Goal: Information Seeking & Learning: Learn about a topic

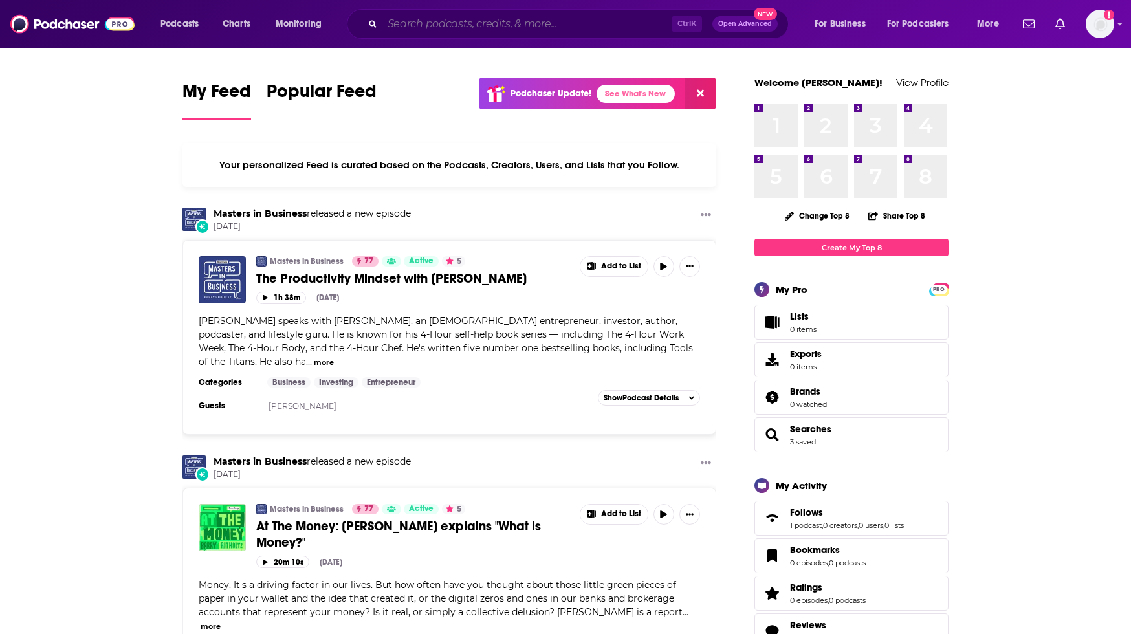
click at [434, 16] on input "Search podcasts, credits, & more..." at bounding box center [527, 24] width 289 height 21
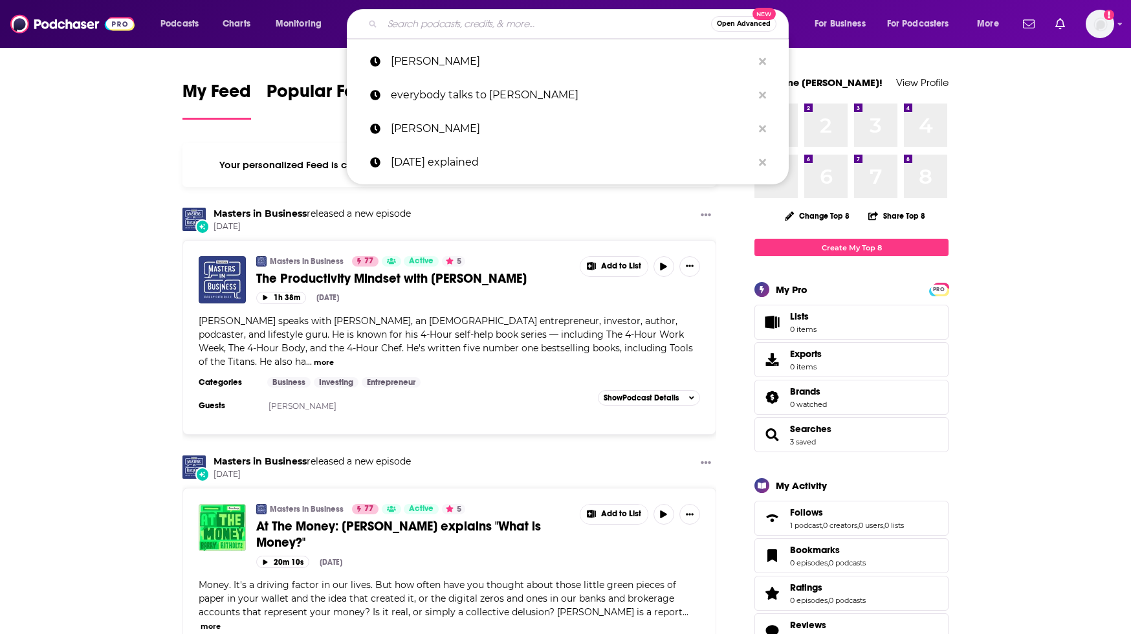
paste input "[PERSON_NAME] Podcast"
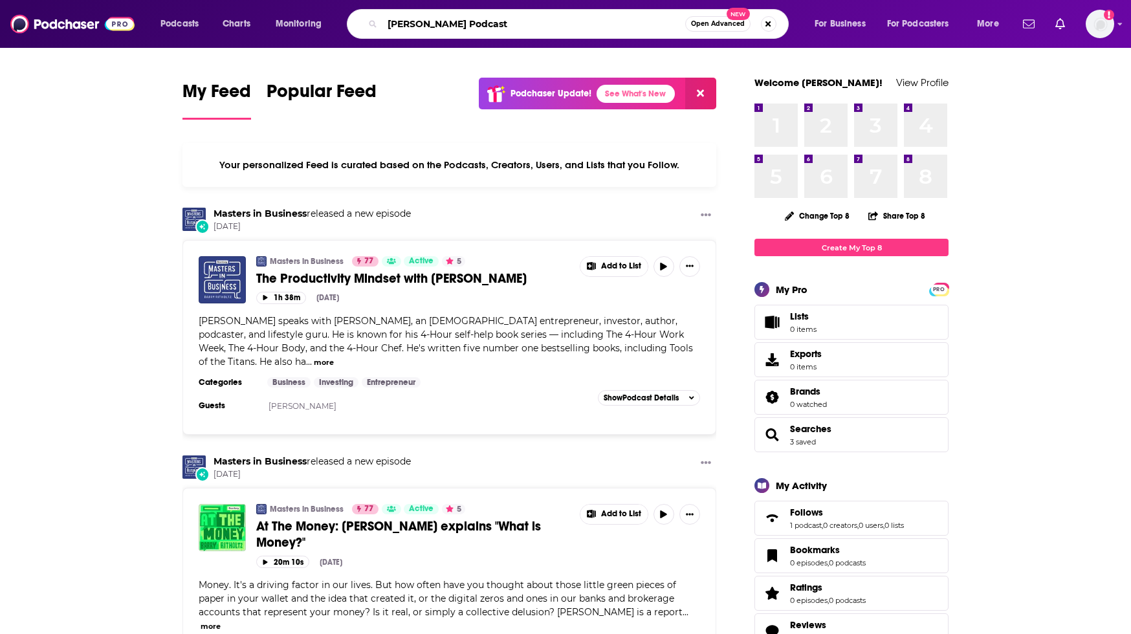
type input "[PERSON_NAME] Podcast"
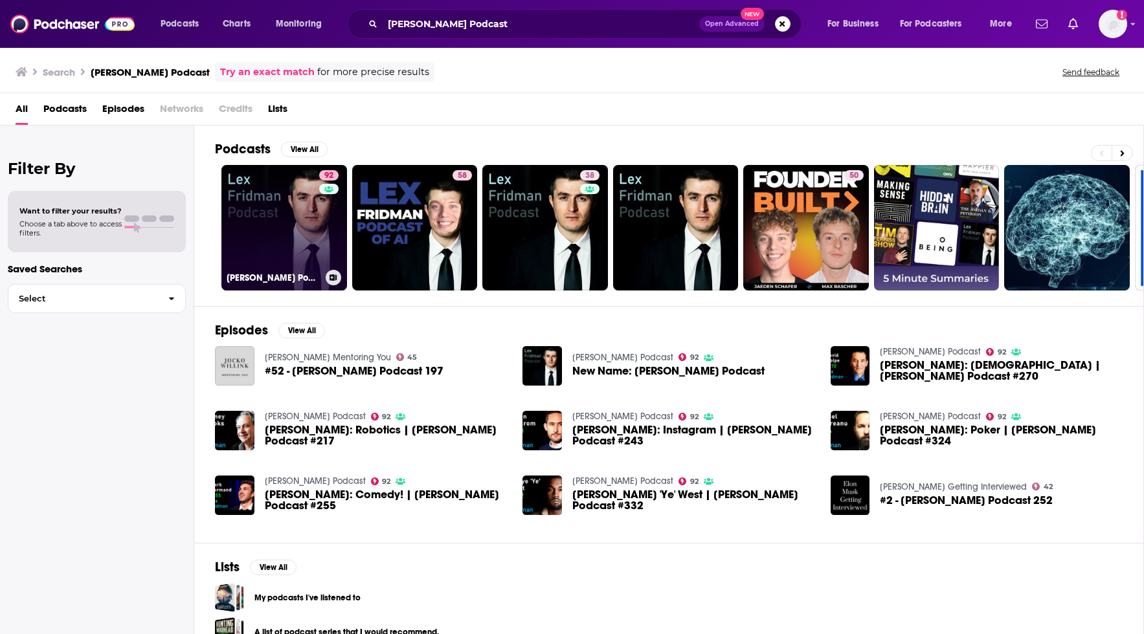
click at [318, 229] on link "92 [PERSON_NAME] Podcast" at bounding box center [284, 228] width 126 height 126
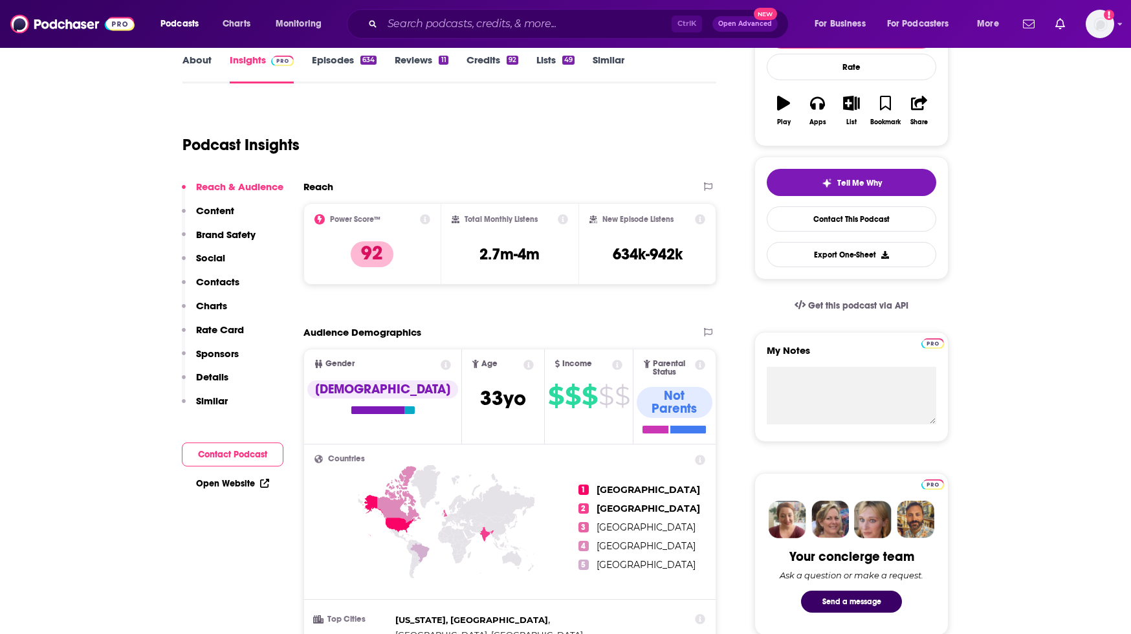
scroll to position [192, 0]
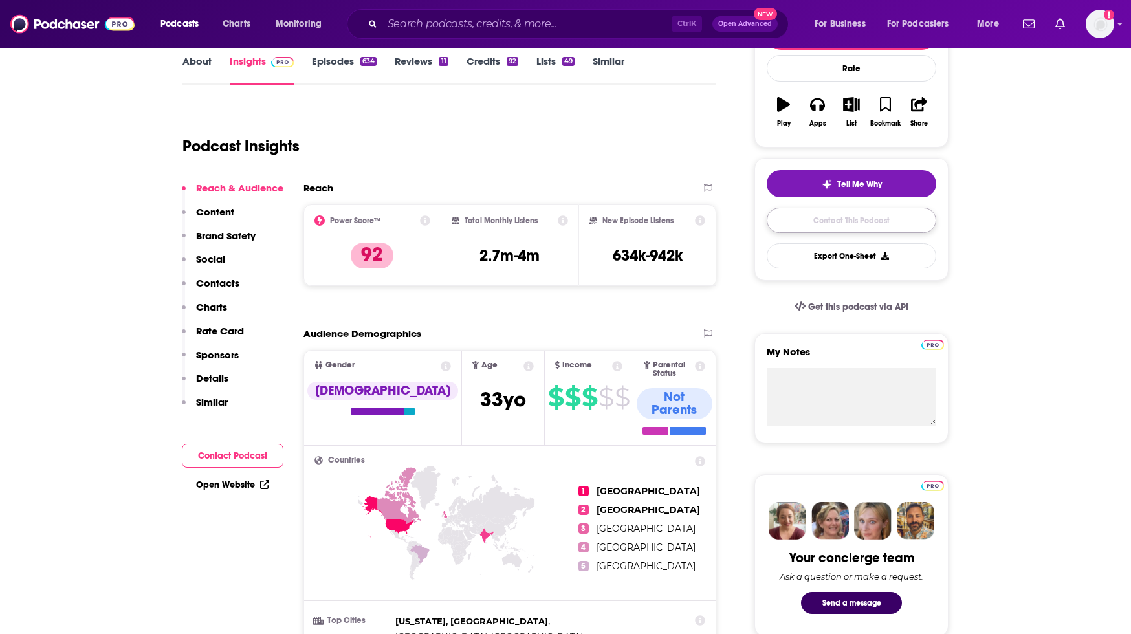
click at [812, 219] on link "Contact This Podcast" at bounding box center [852, 220] width 170 height 25
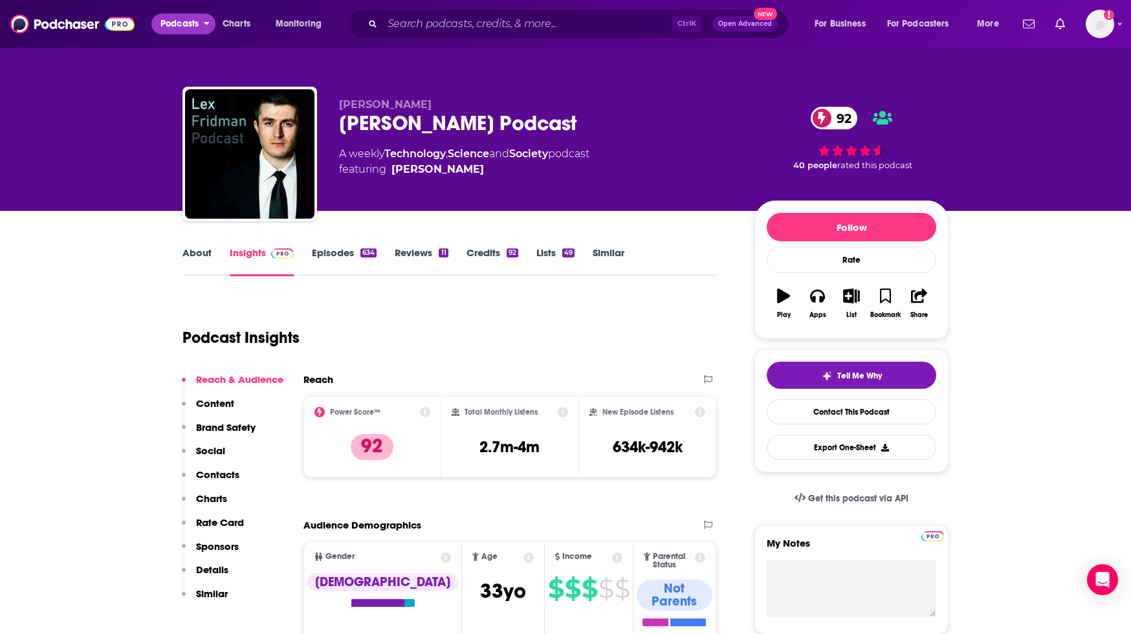
click at [198, 23] on span "Podcasts" at bounding box center [180, 24] width 38 height 18
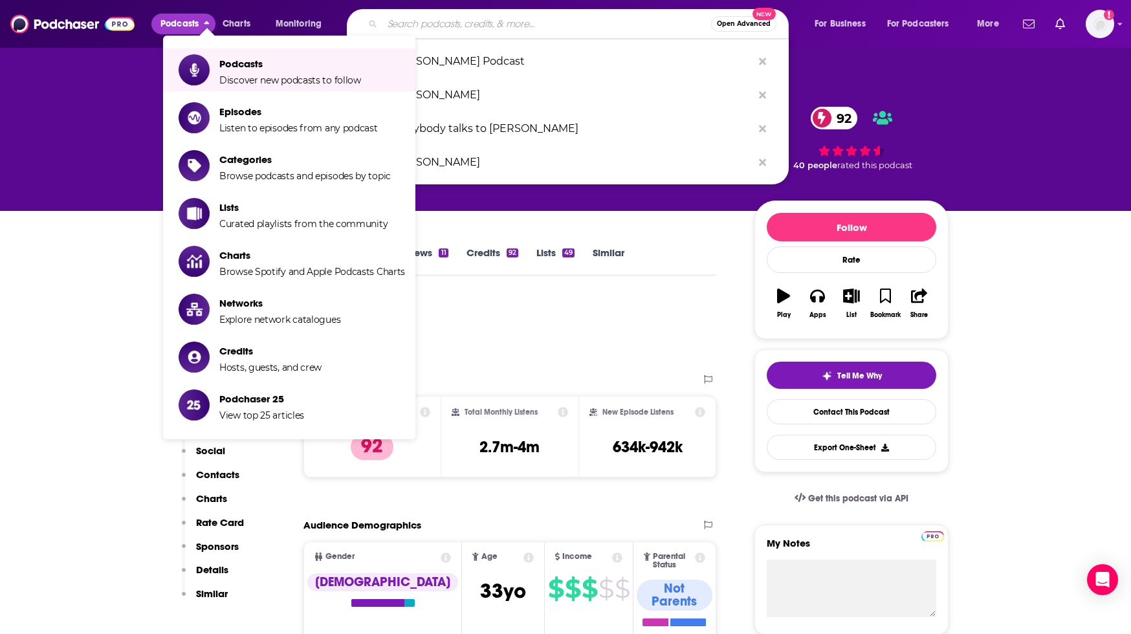
click at [430, 23] on input "Search podcasts, credits, & more..." at bounding box center [547, 24] width 329 height 21
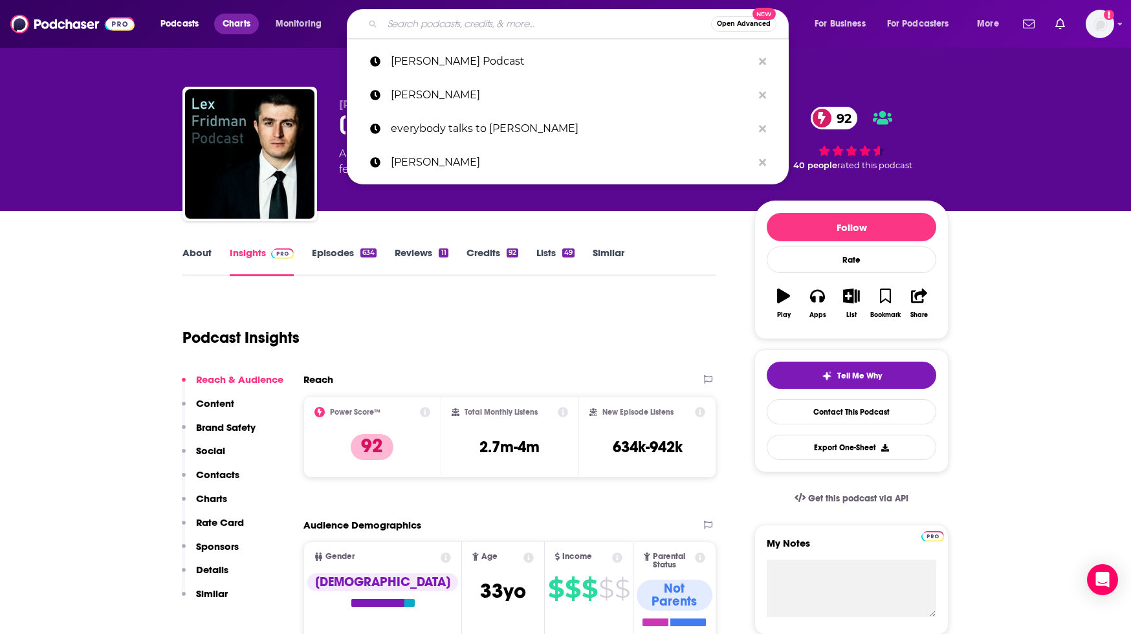
click at [238, 21] on span "Charts" at bounding box center [237, 24] width 28 height 18
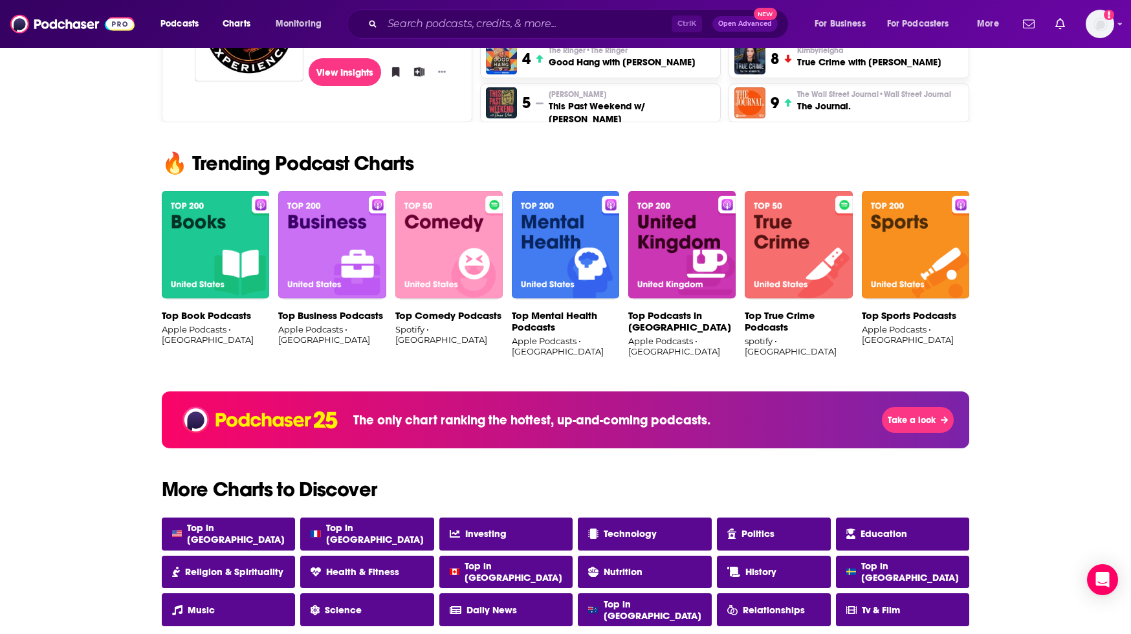
scroll to position [405, 0]
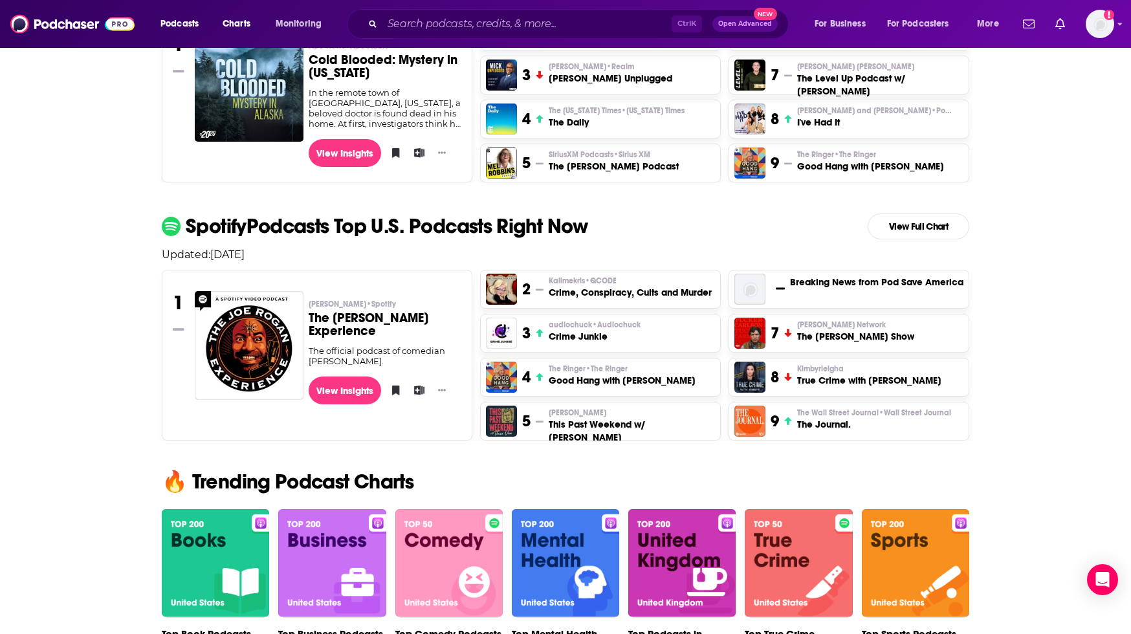
click at [338, 538] on img at bounding box center [331, 563] width 107 height 109
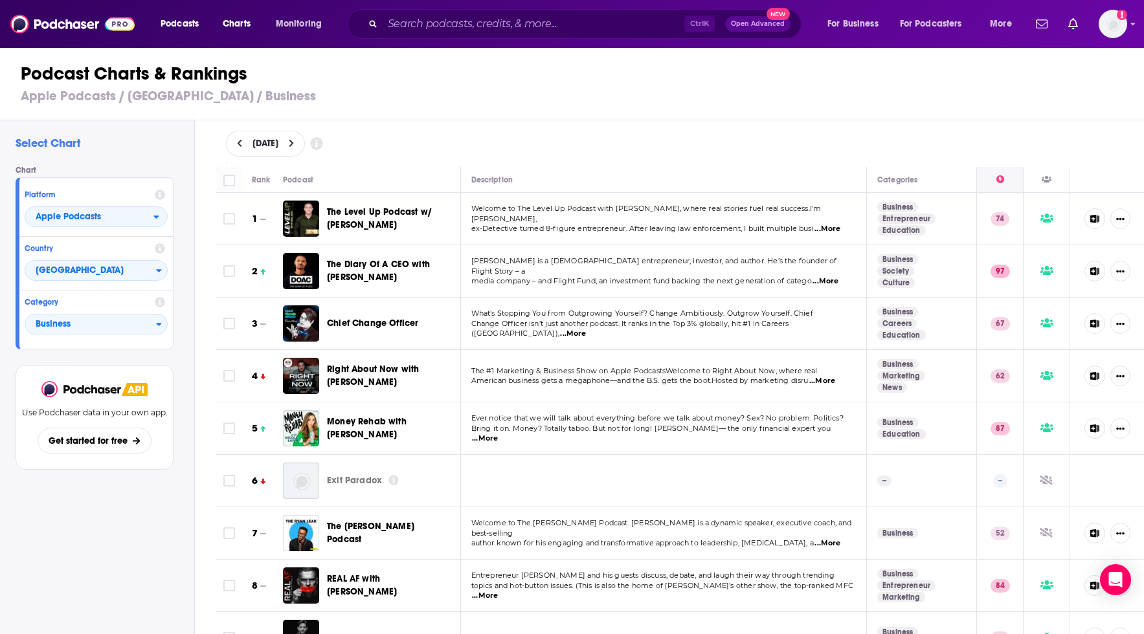
click at [996, 179] on icon at bounding box center [1000, 179] width 8 height 8
click at [996, 175] on icon at bounding box center [1000, 179] width 8 height 8
click at [197, 19] on span "Podcasts" at bounding box center [180, 24] width 38 height 18
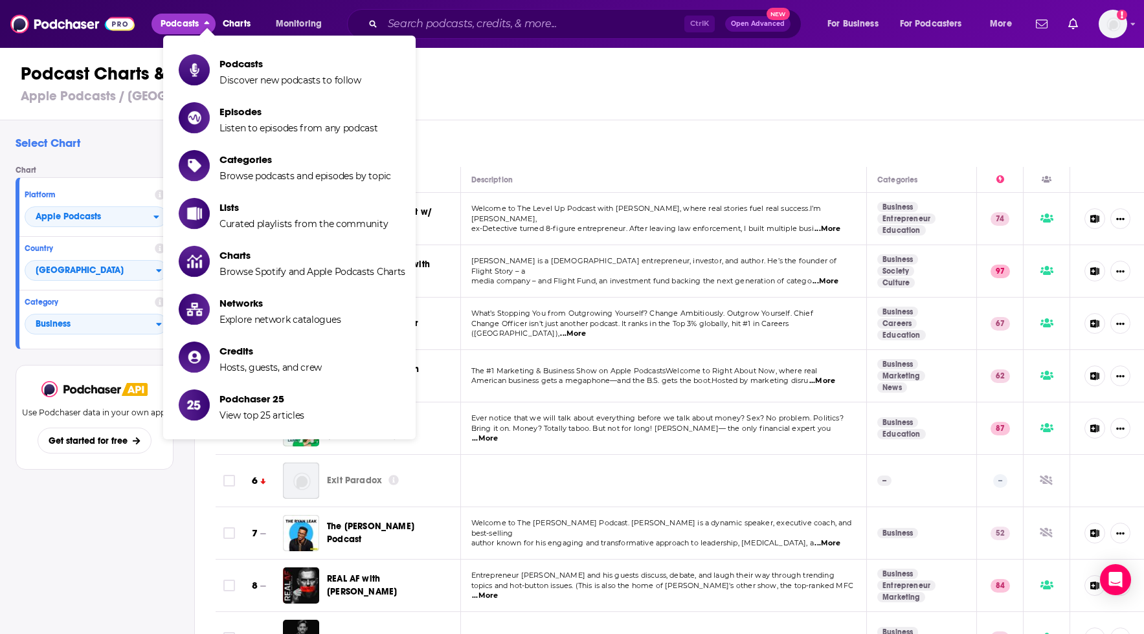
click at [197, 19] on span "Podcasts" at bounding box center [180, 24] width 38 height 18
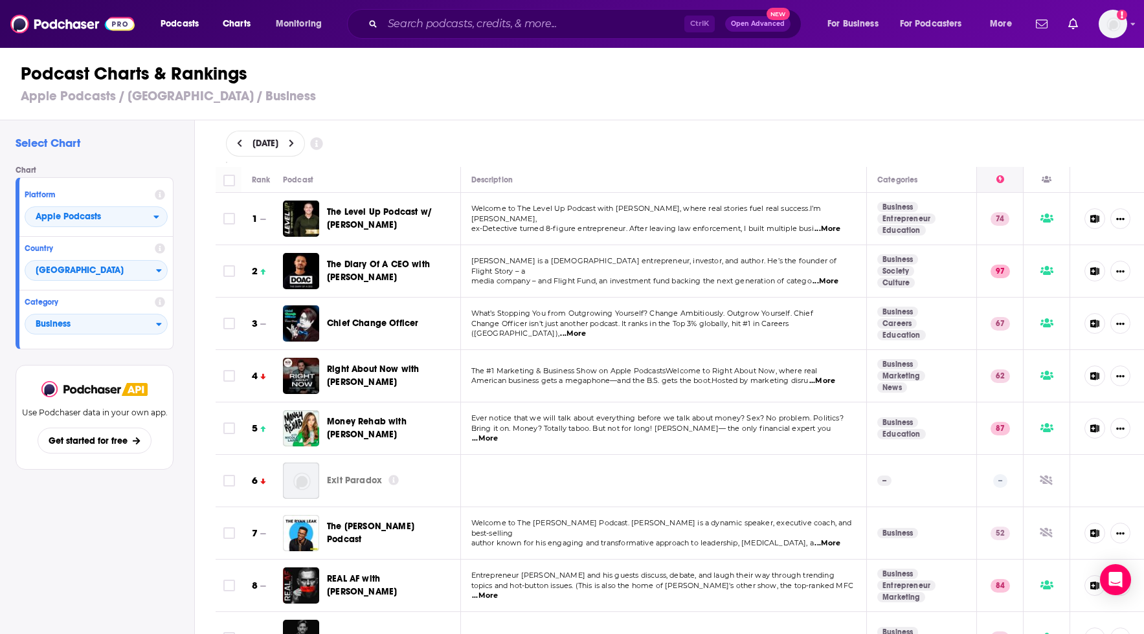
click at [996, 183] on div at bounding box center [1000, 180] width 8 height 16
click at [996, 179] on icon at bounding box center [1000, 179] width 8 height 8
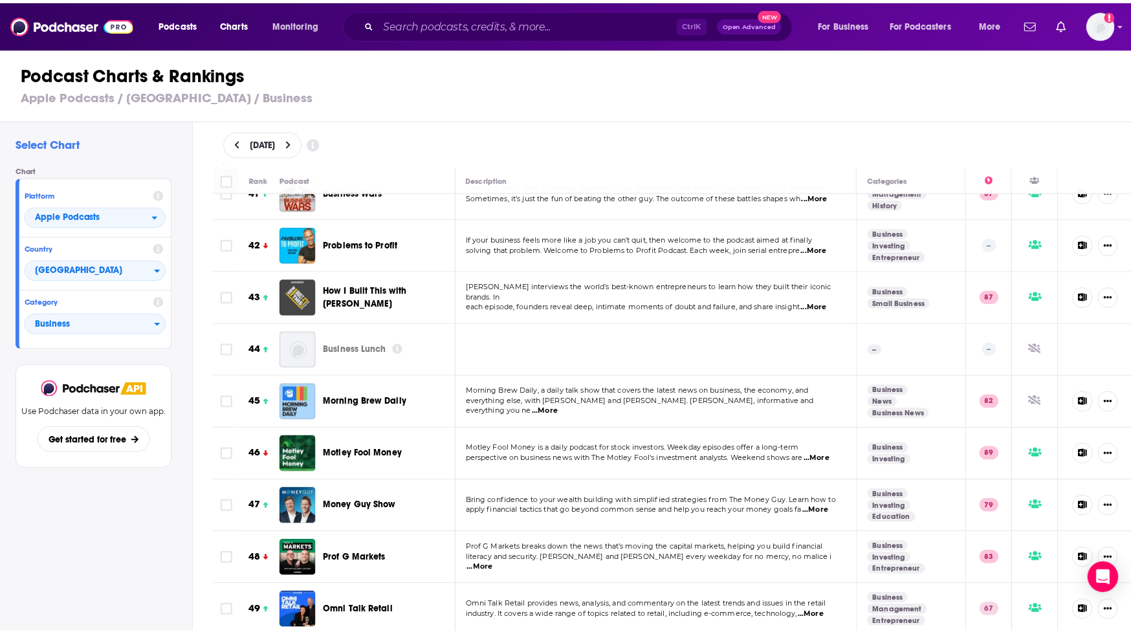
scroll to position [2184, 0]
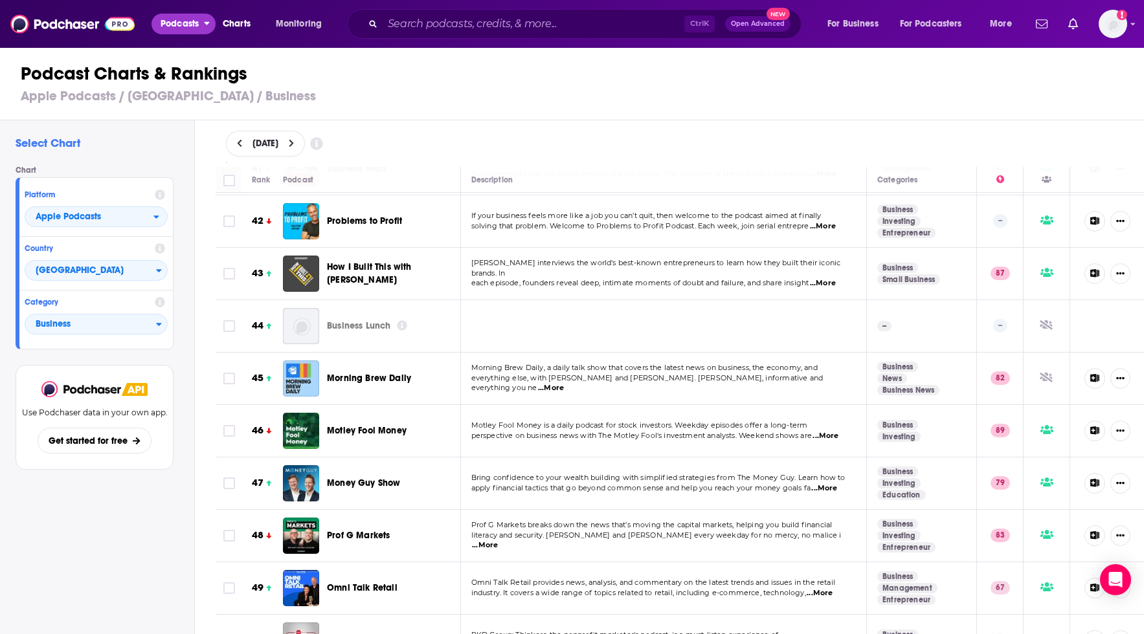
click at [177, 26] on span "Podcasts" at bounding box center [180, 24] width 38 height 18
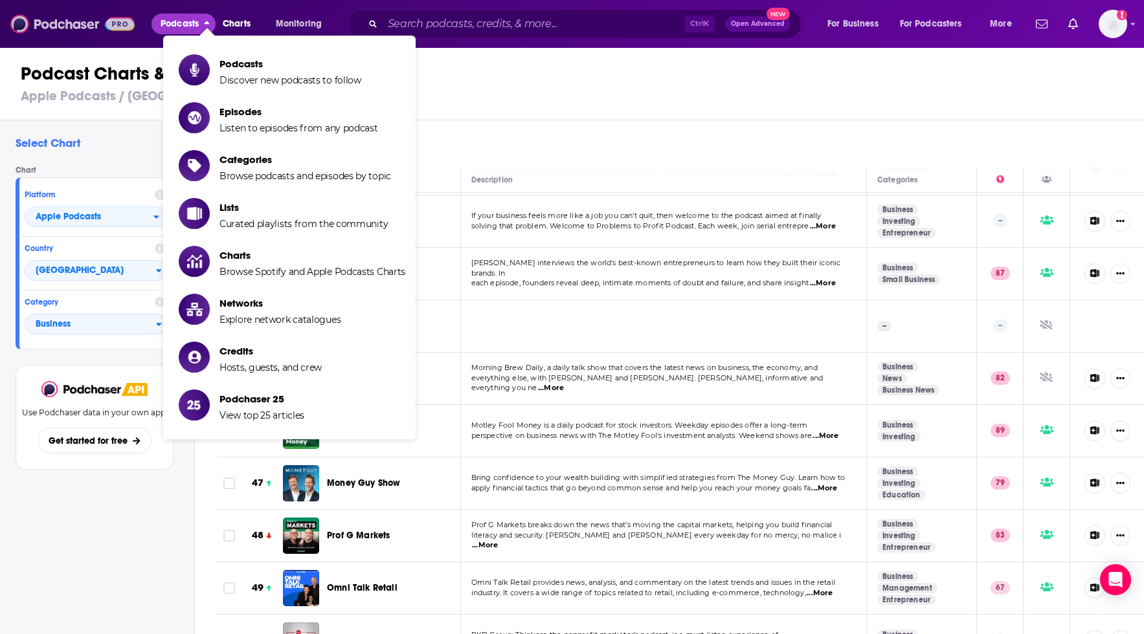
click at [70, 29] on img at bounding box center [72, 24] width 124 height 25
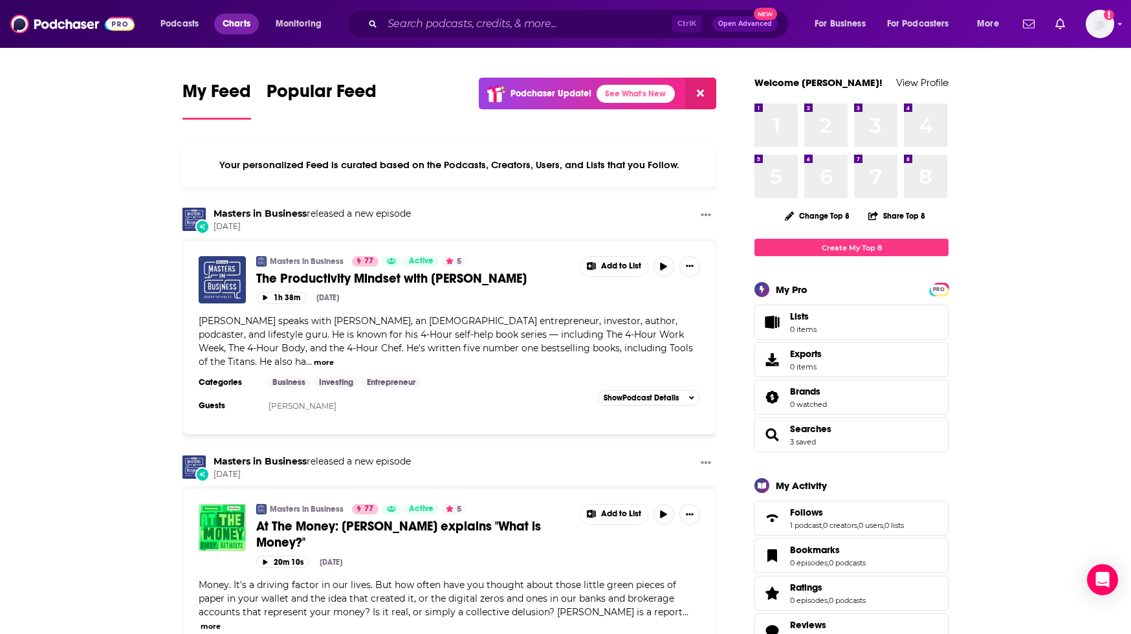
click at [241, 22] on span "Charts" at bounding box center [237, 24] width 28 height 18
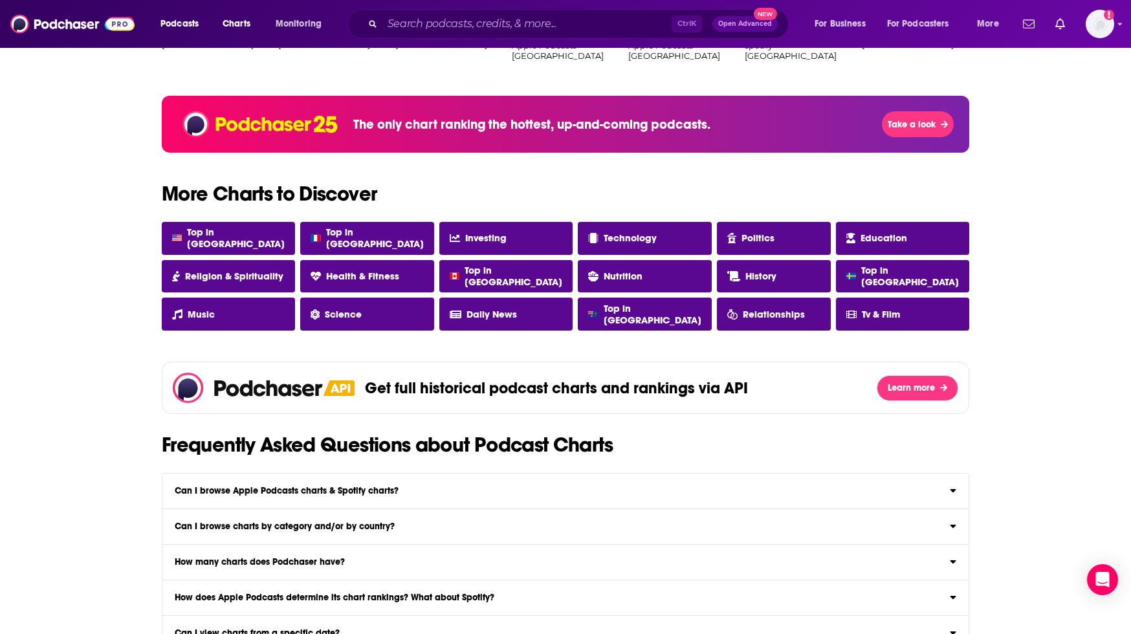
scroll to position [1019, 0]
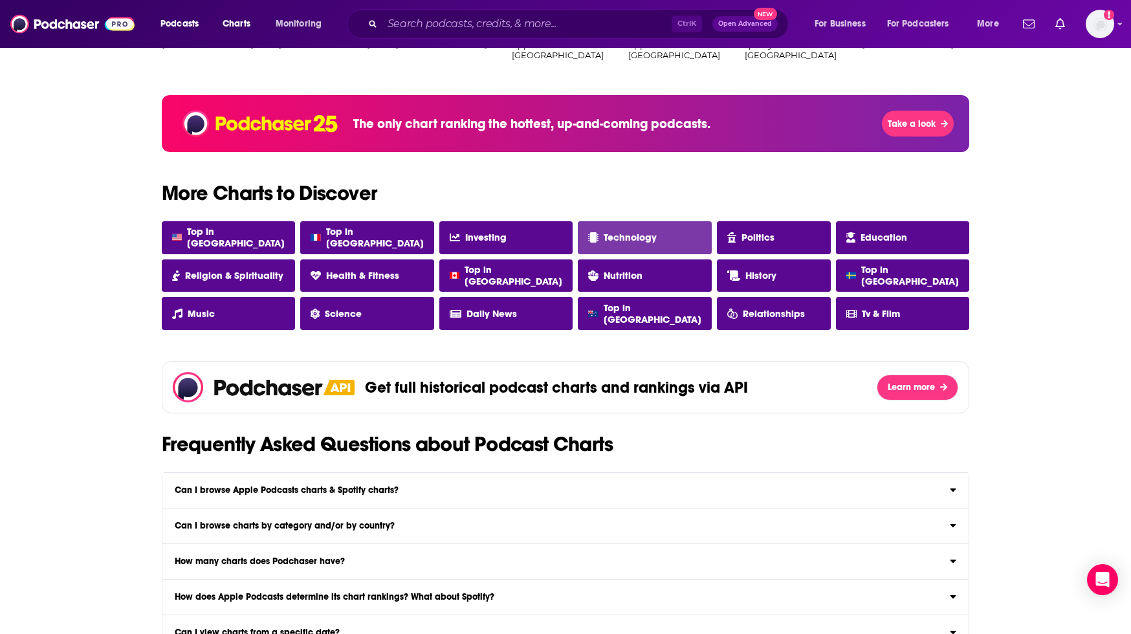
click at [629, 235] on span "Technology" at bounding box center [630, 238] width 53 height 12
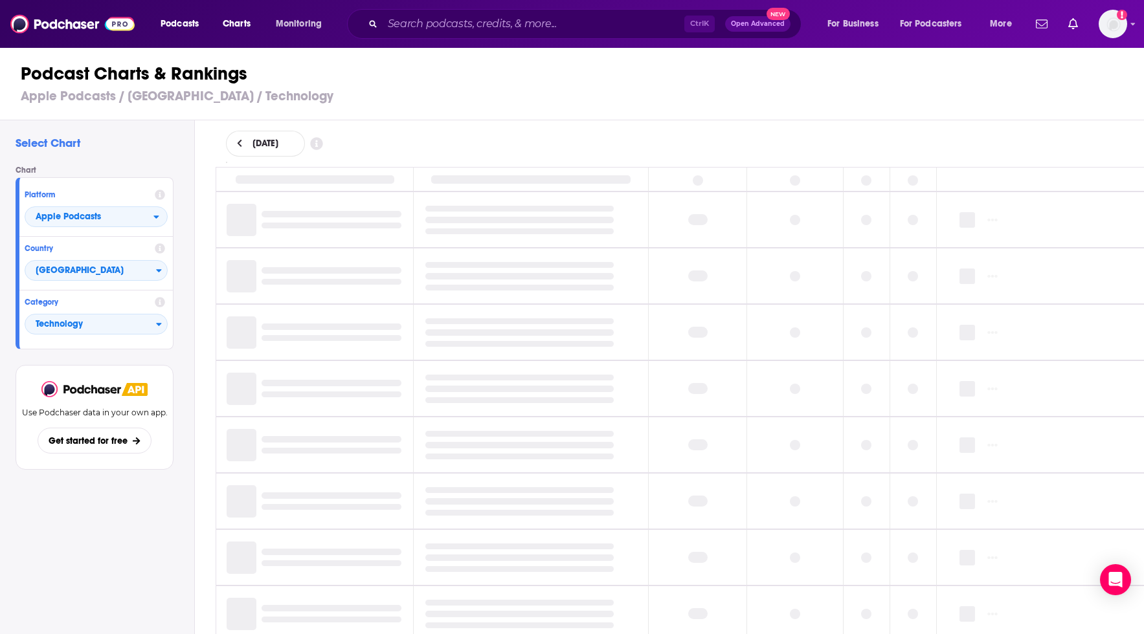
click at [629, 235] on td at bounding box center [530, 219] width 235 height 55
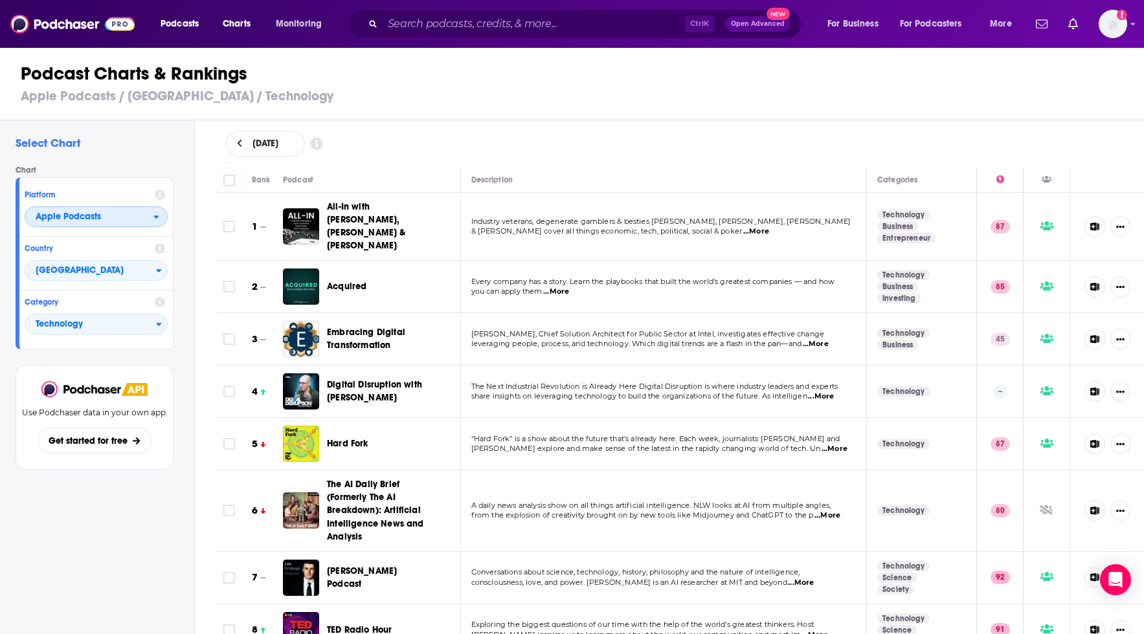
click at [130, 221] on span "Apple Podcasts" at bounding box center [89, 217] width 128 height 22
click at [109, 258] on span "Spotify" at bounding box center [95, 256] width 126 height 8
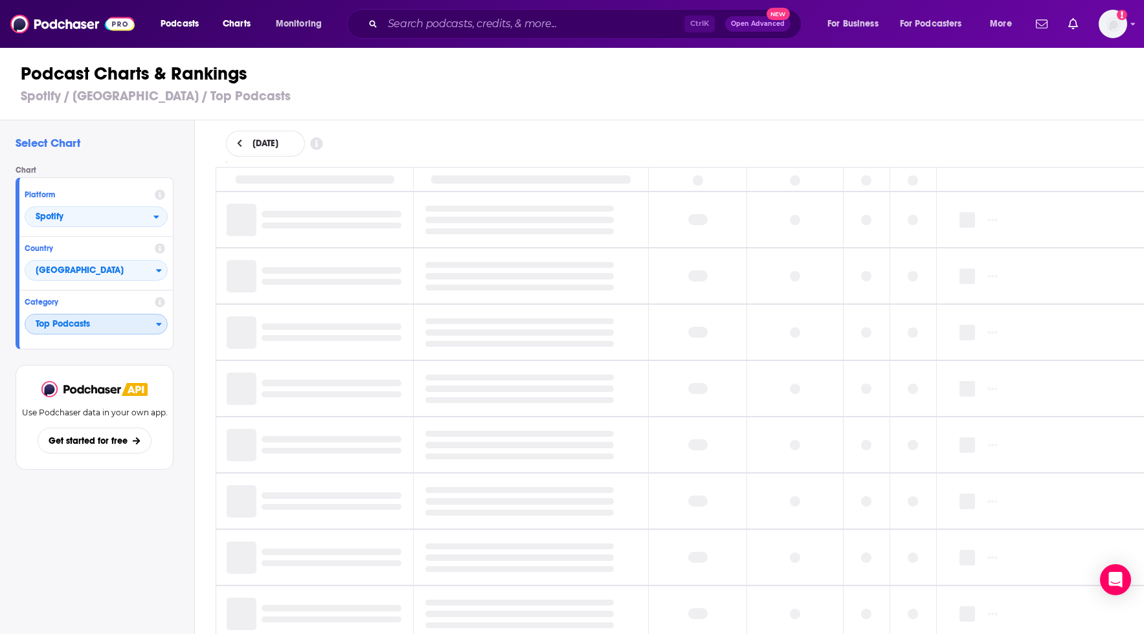
click at [151, 321] on span "Top Podcasts" at bounding box center [90, 325] width 131 height 22
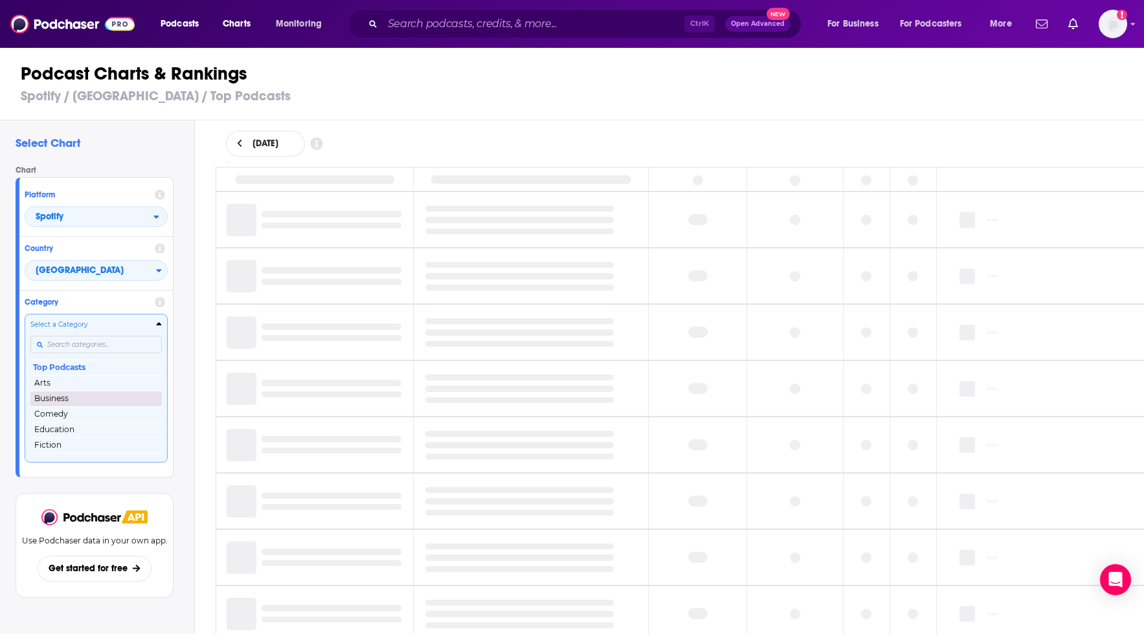
click at [116, 402] on button "Business" at bounding box center [95, 399] width 131 height 16
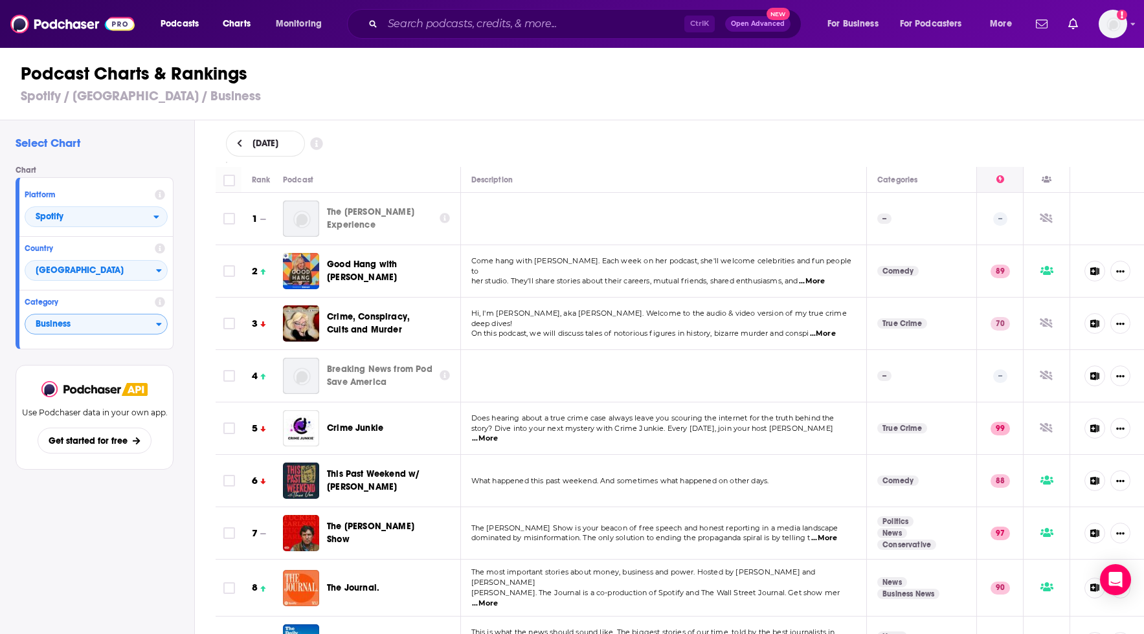
click at [996, 177] on icon at bounding box center [1000, 179] width 8 height 8
click at [88, 19] on img at bounding box center [72, 24] width 124 height 25
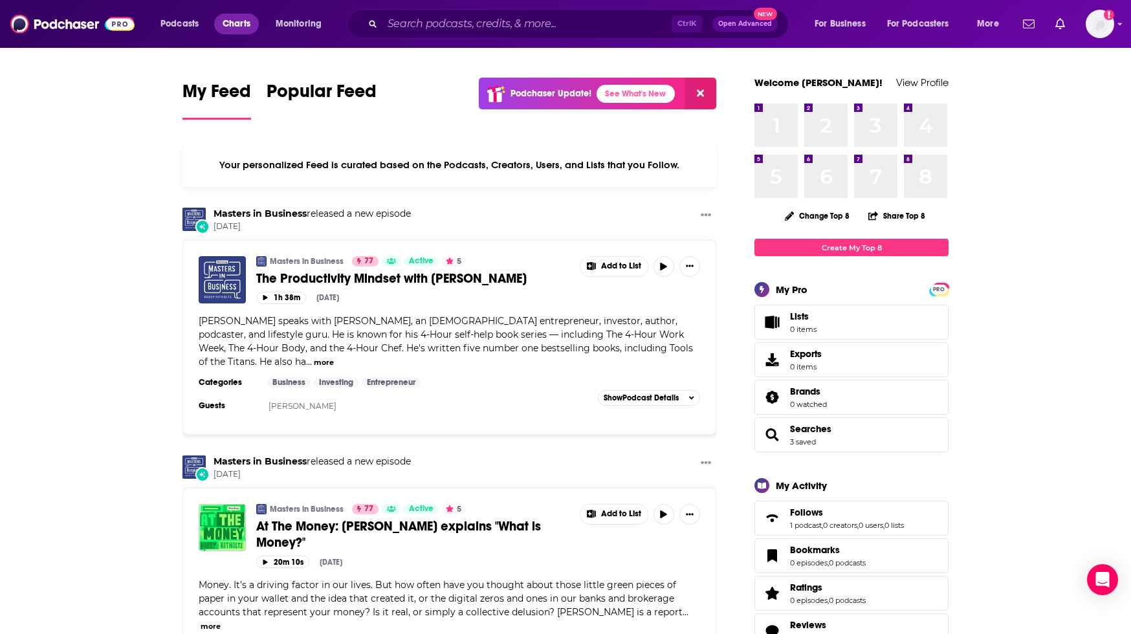
click at [225, 18] on span "Charts" at bounding box center [237, 24] width 28 height 18
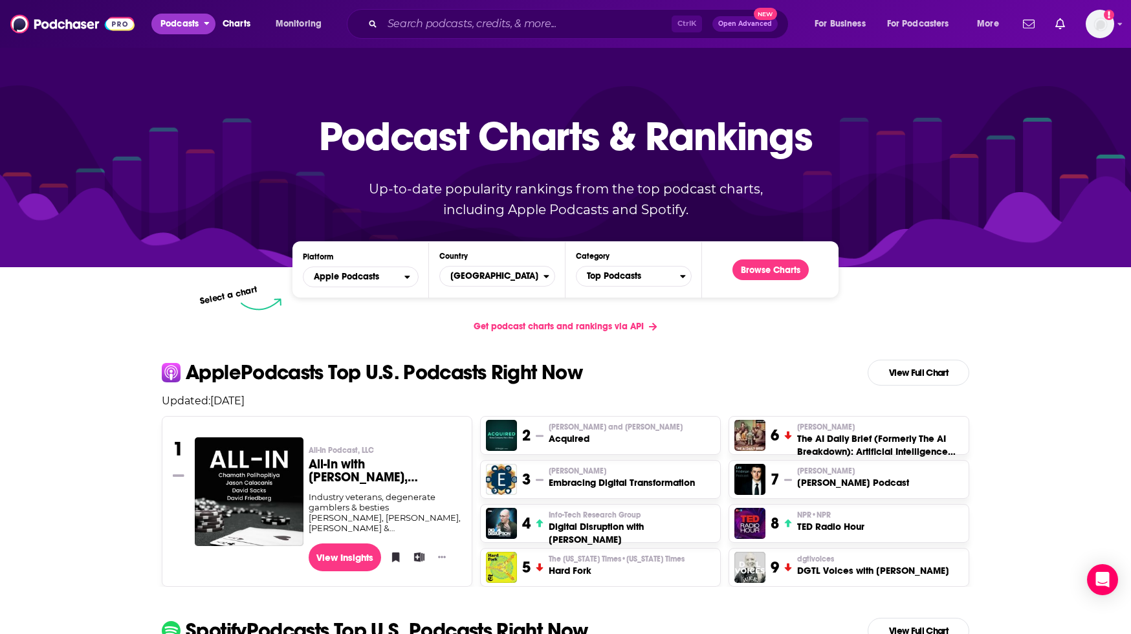
click at [190, 32] on span "Podcasts" at bounding box center [180, 24] width 38 height 18
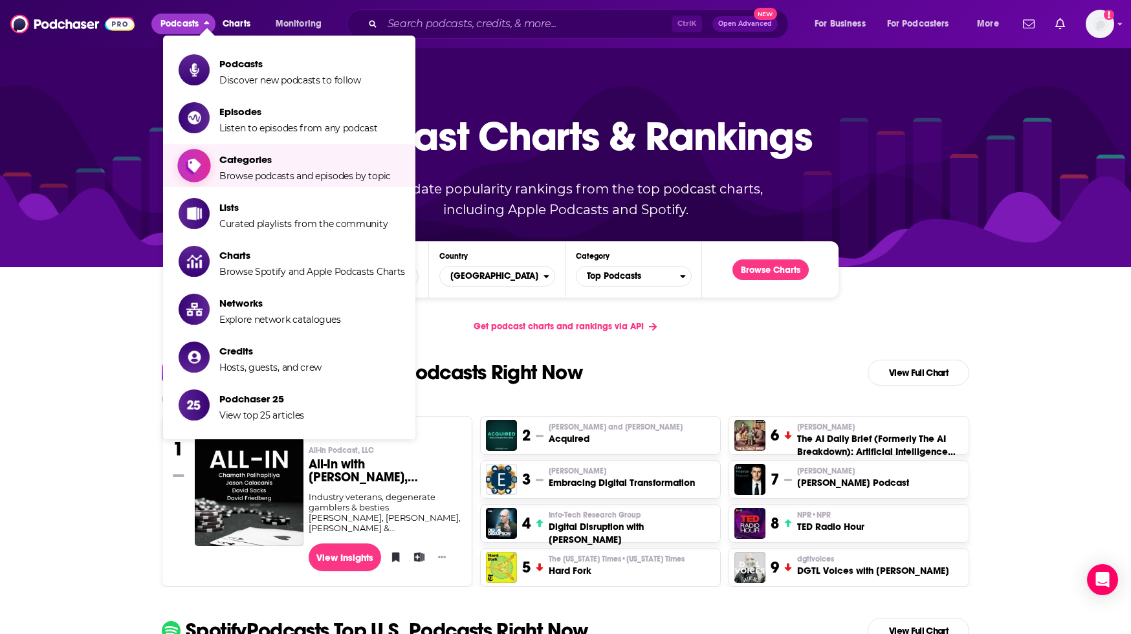
click at [313, 172] on span "Browse podcasts and episodes by topic" at bounding box center [305, 176] width 172 height 12
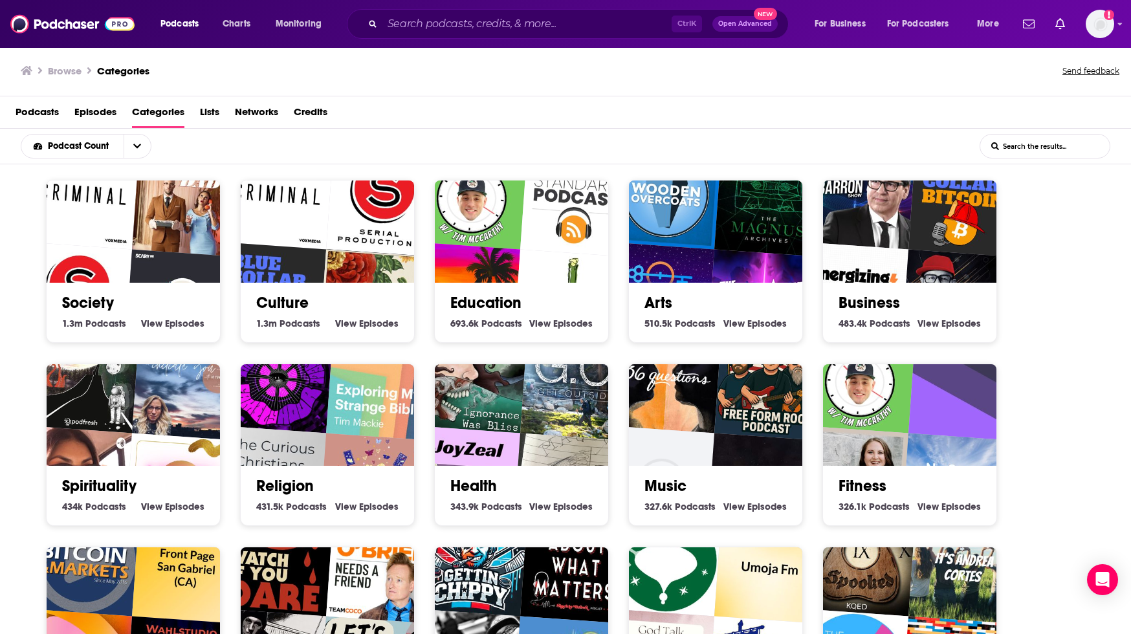
click at [864, 245] on img "The Paul Barron Crypto Show" at bounding box center [860, 194] width 111 height 111
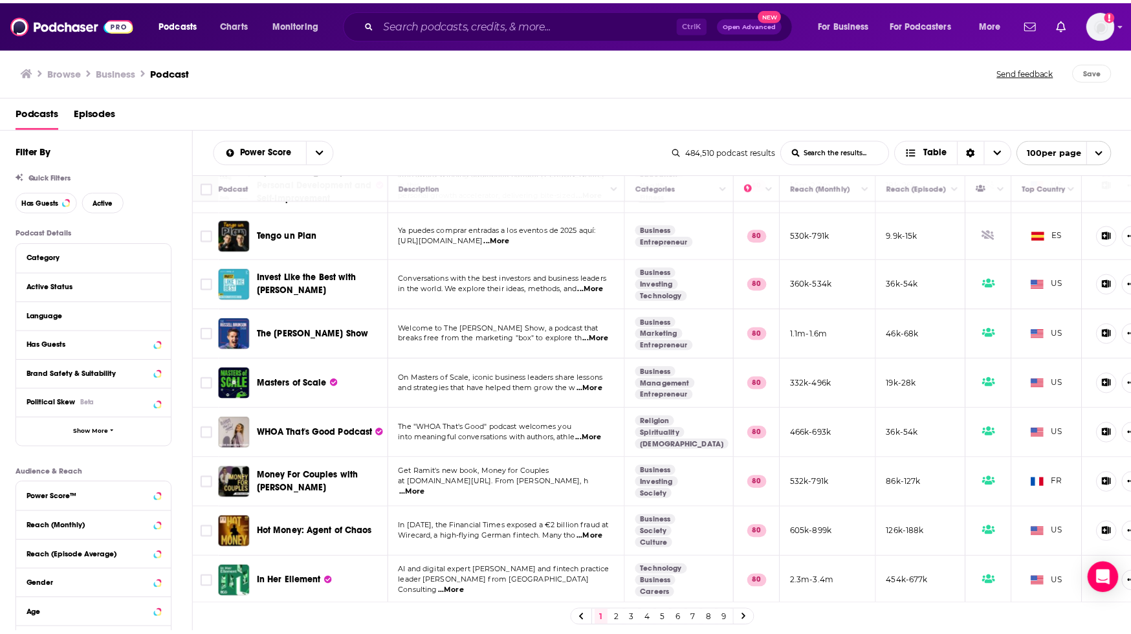
scroll to position [3560, 0]
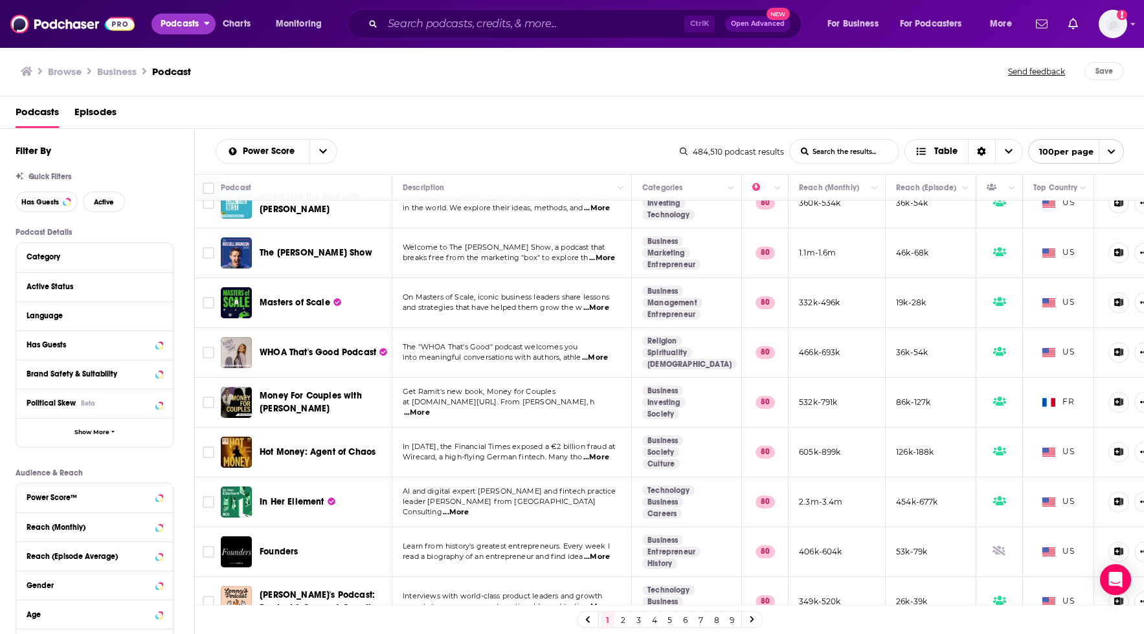
click at [175, 21] on span "Podcasts" at bounding box center [180, 24] width 38 height 18
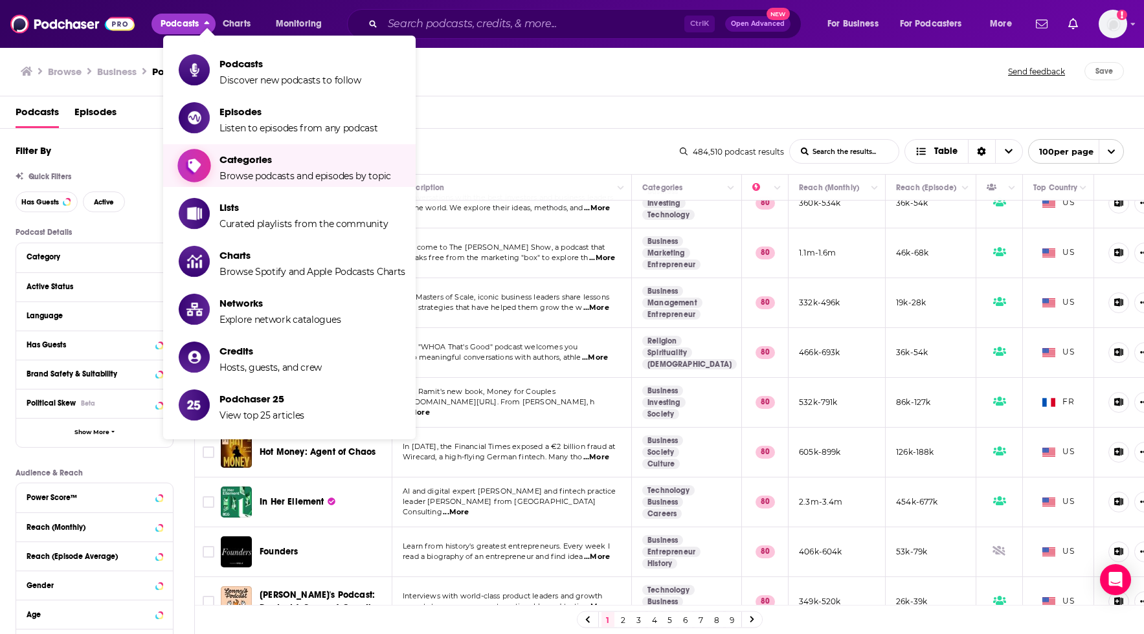
click at [274, 166] on span "Categories Browse podcasts and episodes by topic" at bounding box center [305, 166] width 172 height 32
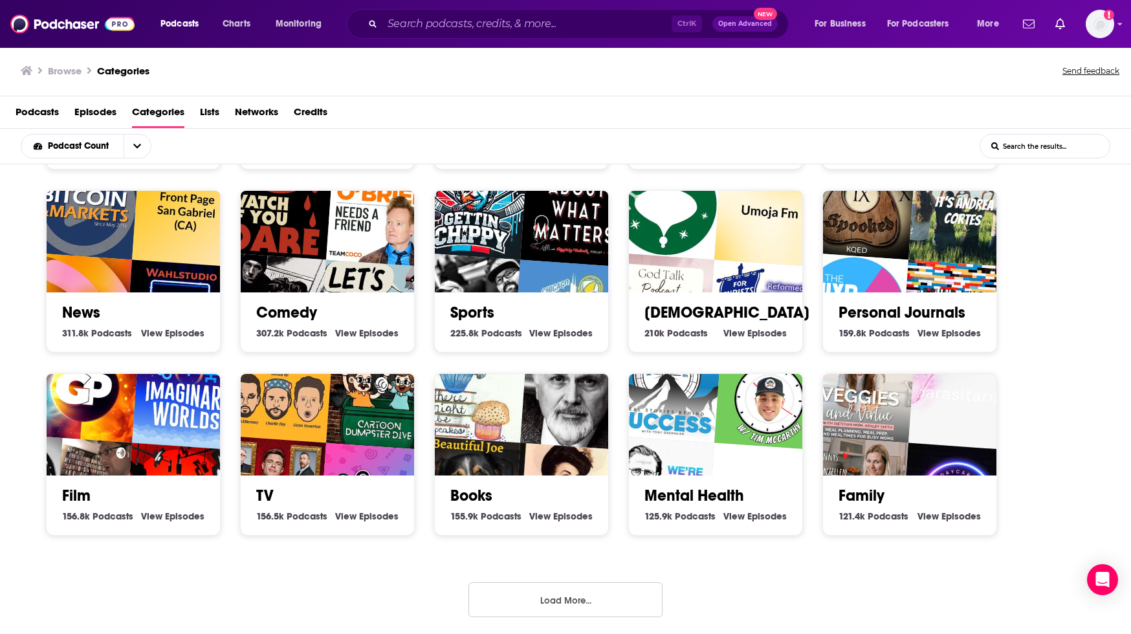
scroll to position [358, 0]
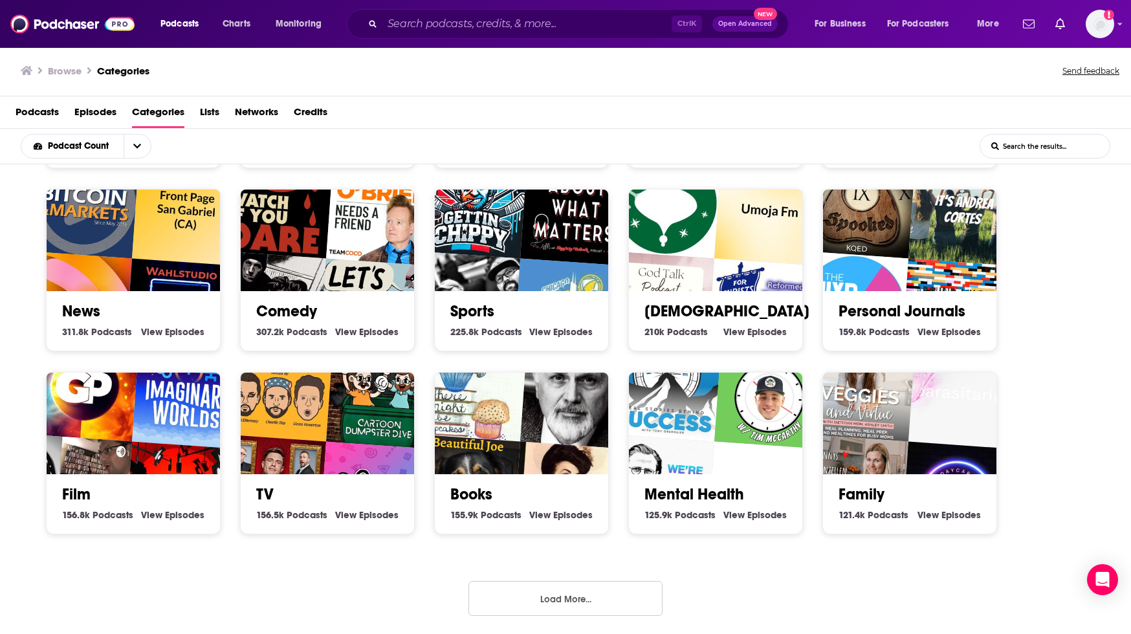
click at [574, 597] on button "Load More..." at bounding box center [566, 598] width 194 height 35
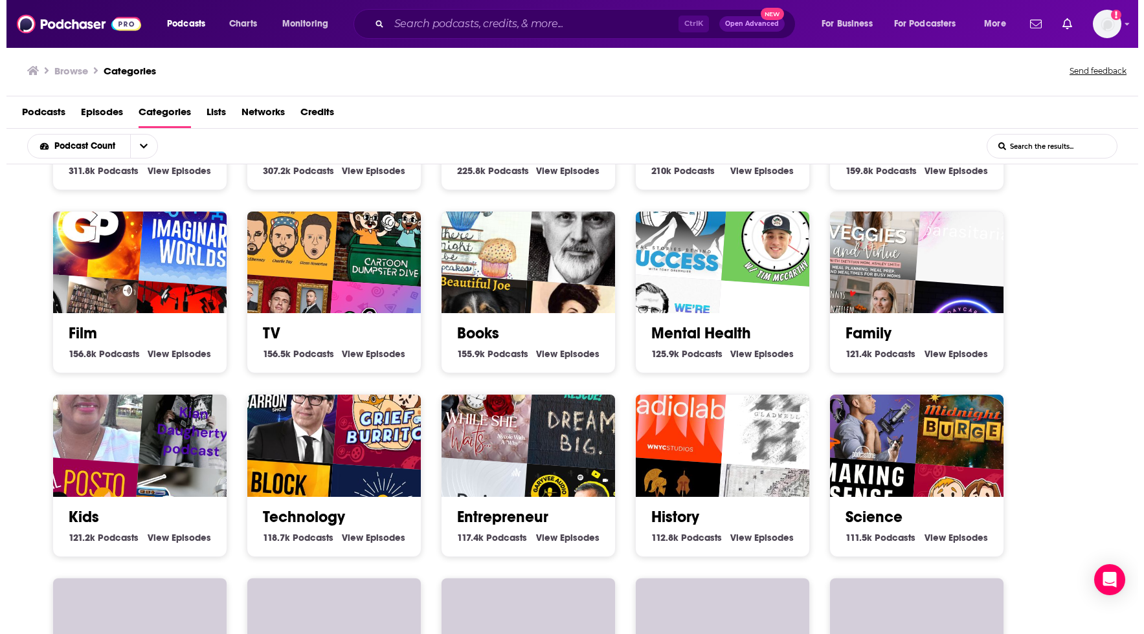
scroll to position [520, 0]
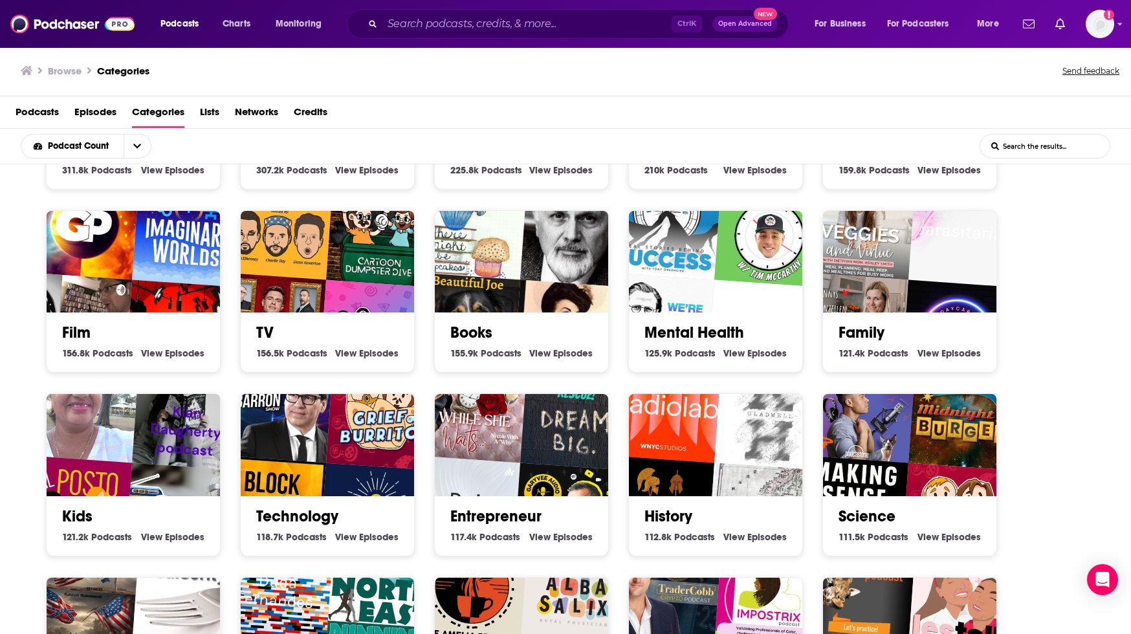
click at [349, 440] on img "Grief Burrito Gaming Podcast" at bounding box center [381, 415] width 111 height 111
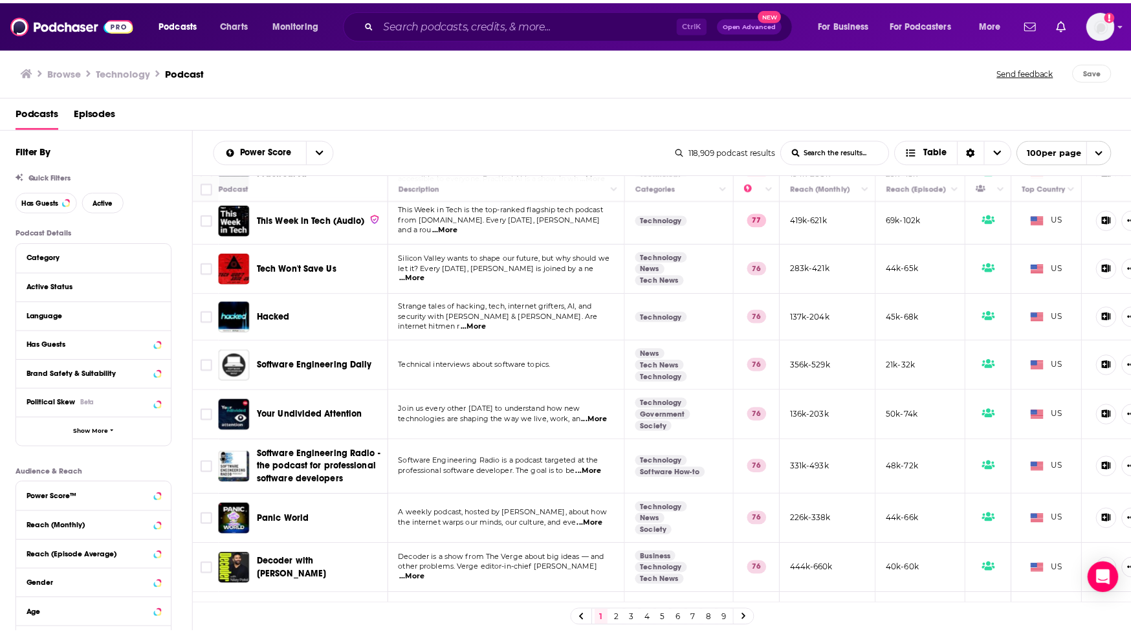
scroll to position [2589, 0]
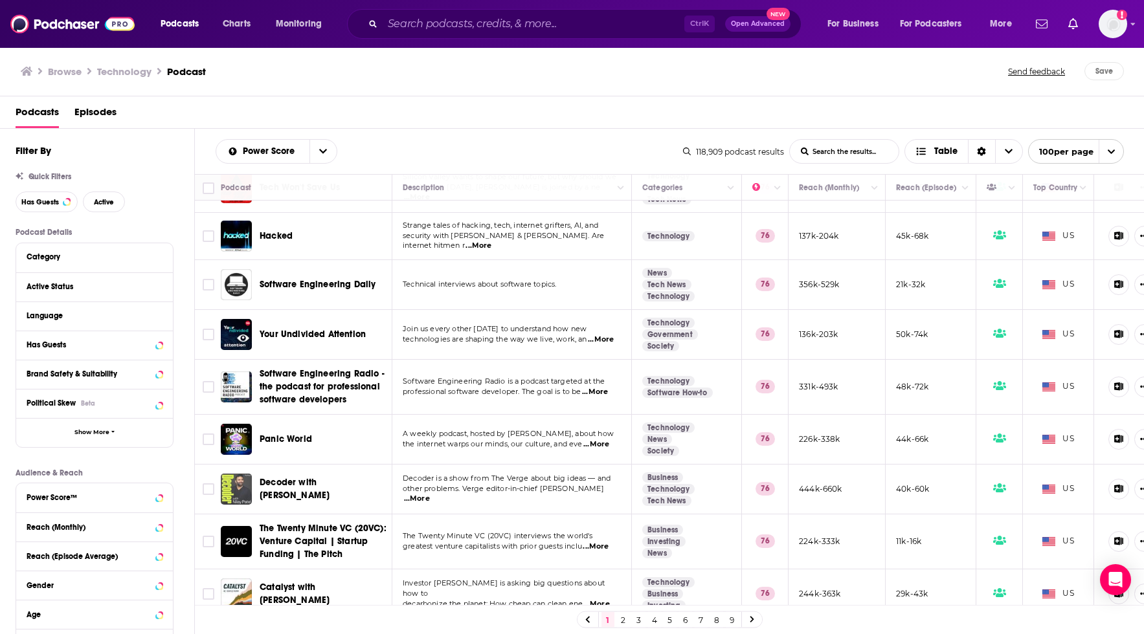
click at [238, 474] on img "Decoder with Nilay Patel" at bounding box center [236, 489] width 31 height 31
